Goal: Find specific page/section: Find specific page/section

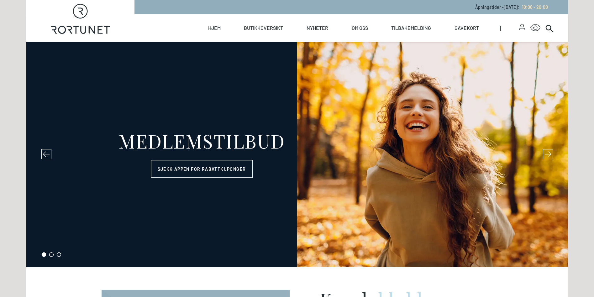
select select "NO"
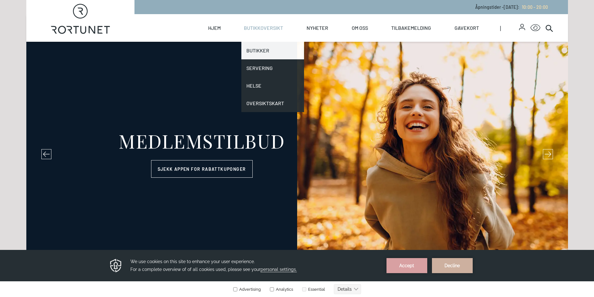
click at [258, 51] on link "Butikker" at bounding box center [272, 51] width 63 height 18
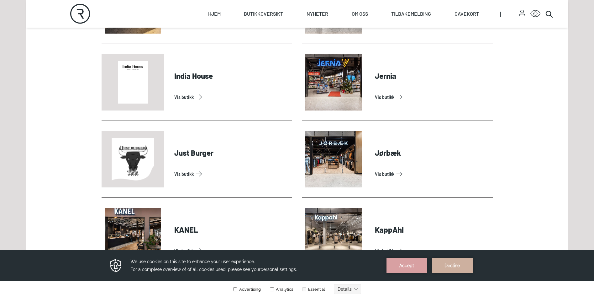
scroll to position [690, 0]
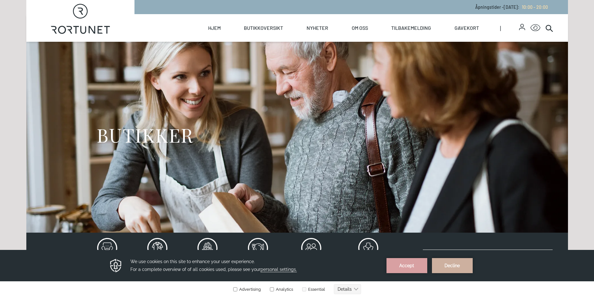
select select "NO"
